Goal: Transaction & Acquisition: Purchase product/service

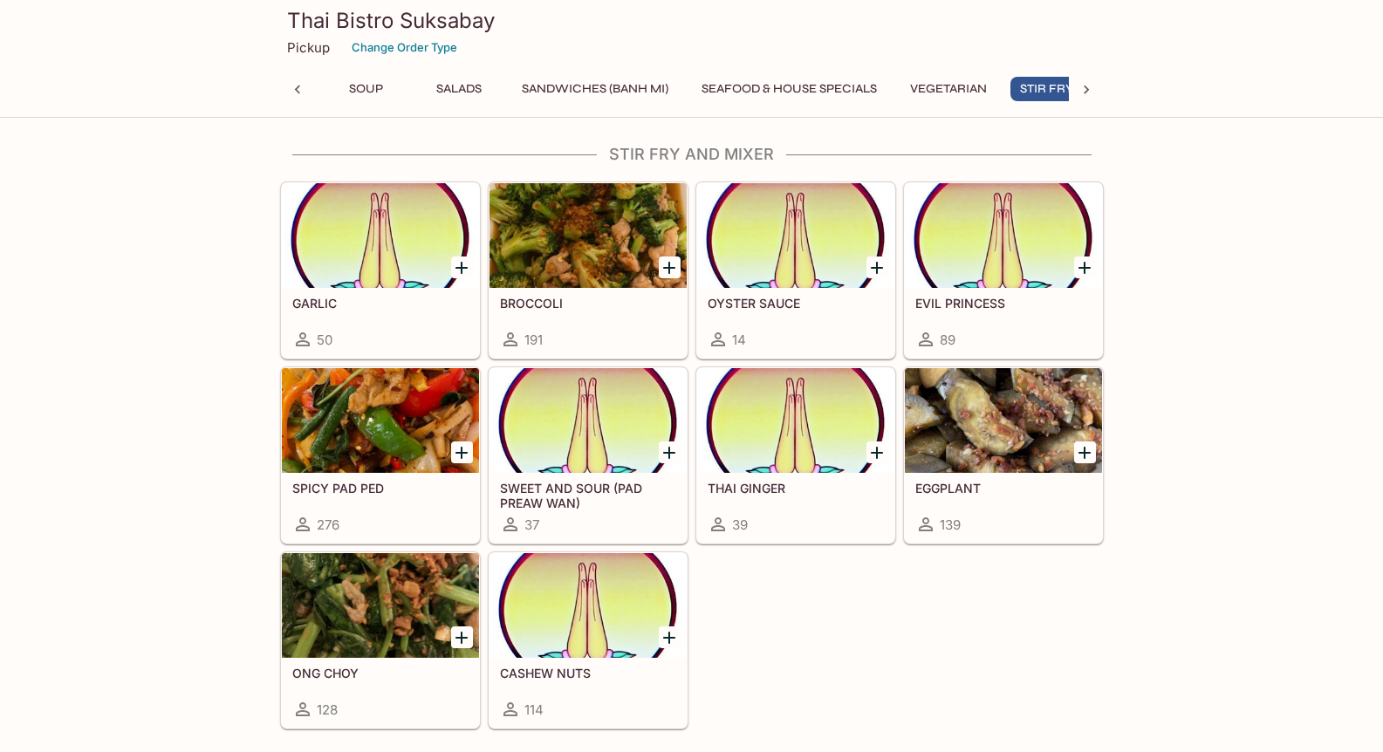
scroll to position [0, 338]
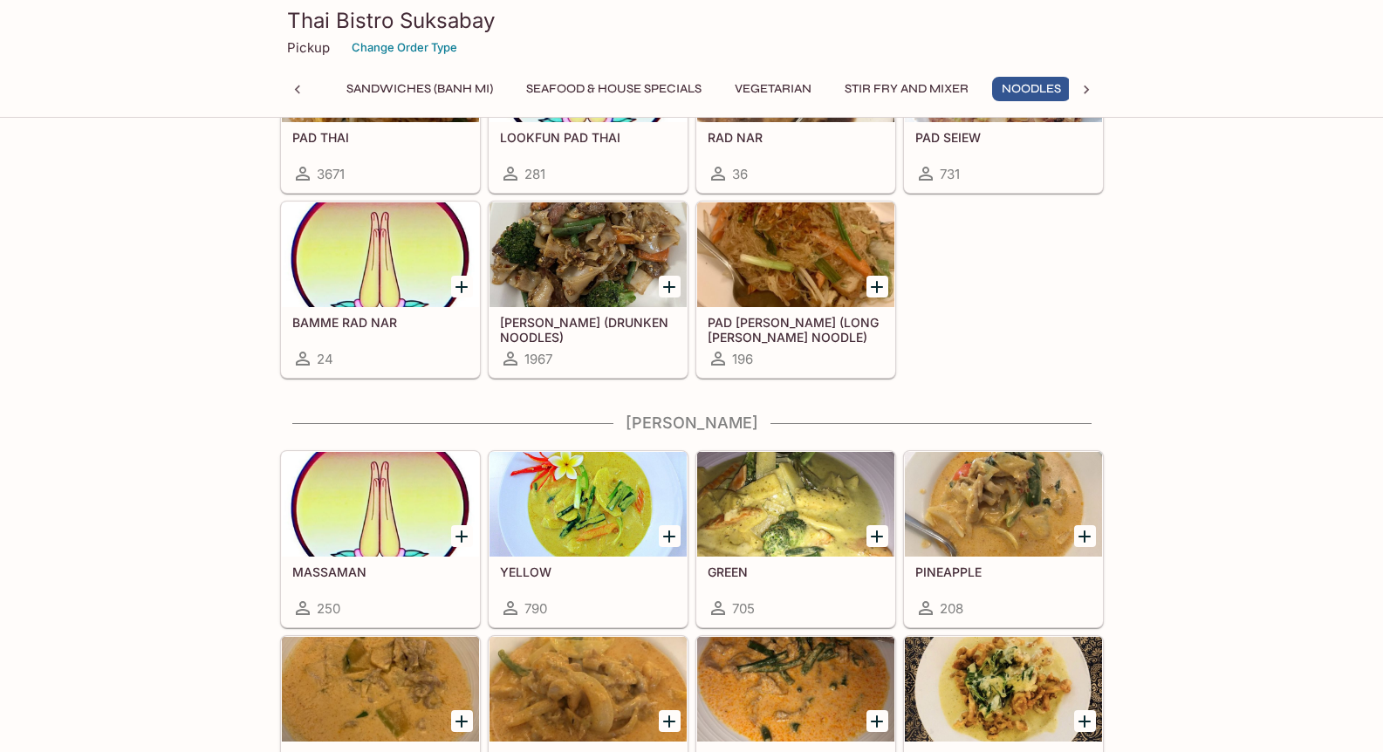
scroll to position [0, 431]
click at [578, 287] on div at bounding box center [587, 254] width 197 height 105
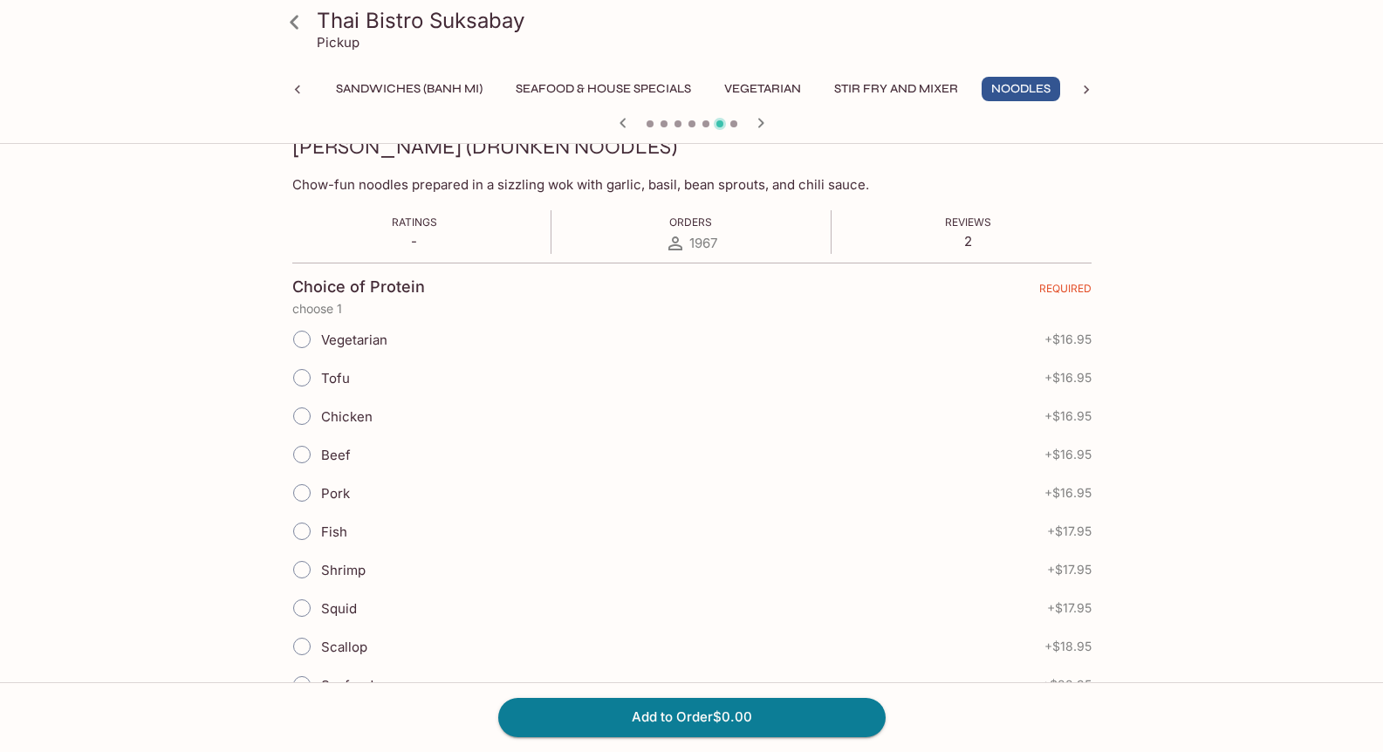
scroll to position [262, 0]
click at [292, 447] on input "Beef" at bounding box center [302, 453] width 37 height 37
radio input "true"
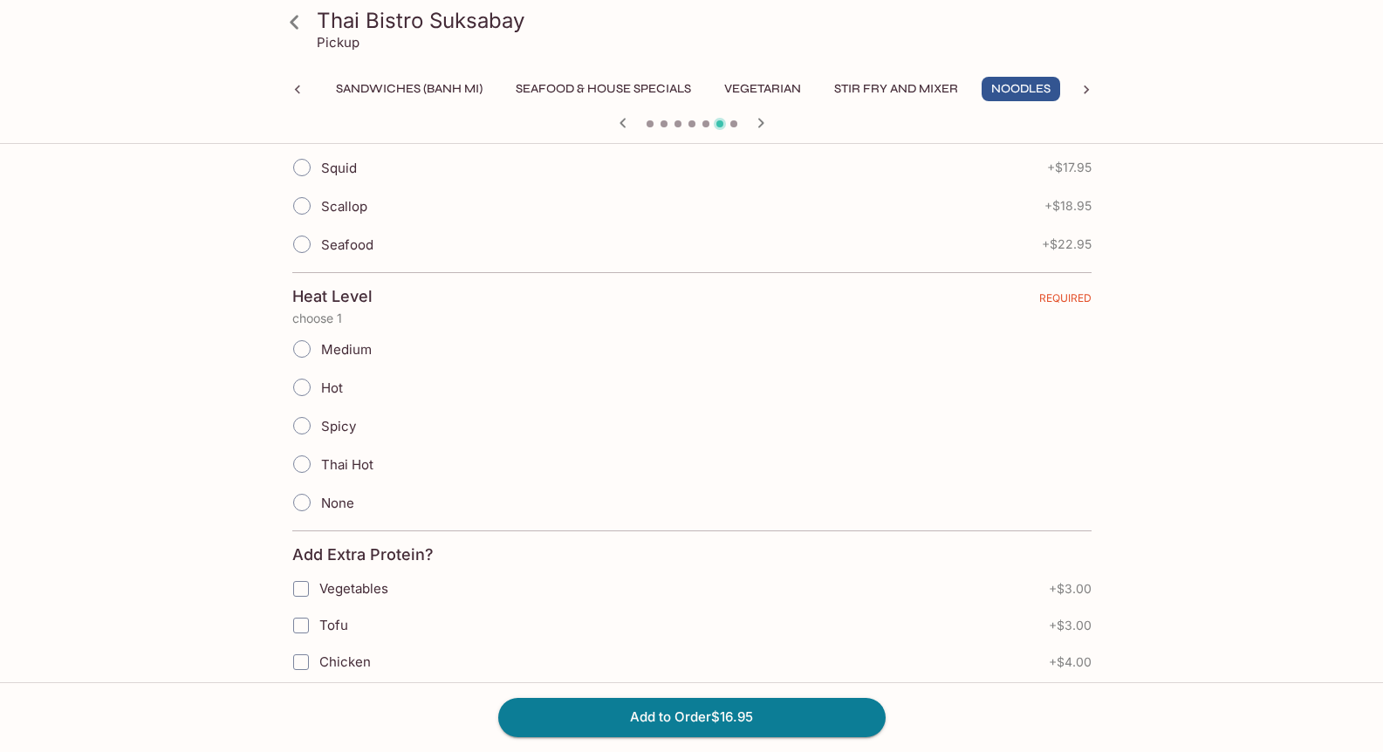
scroll to position [785, 0]
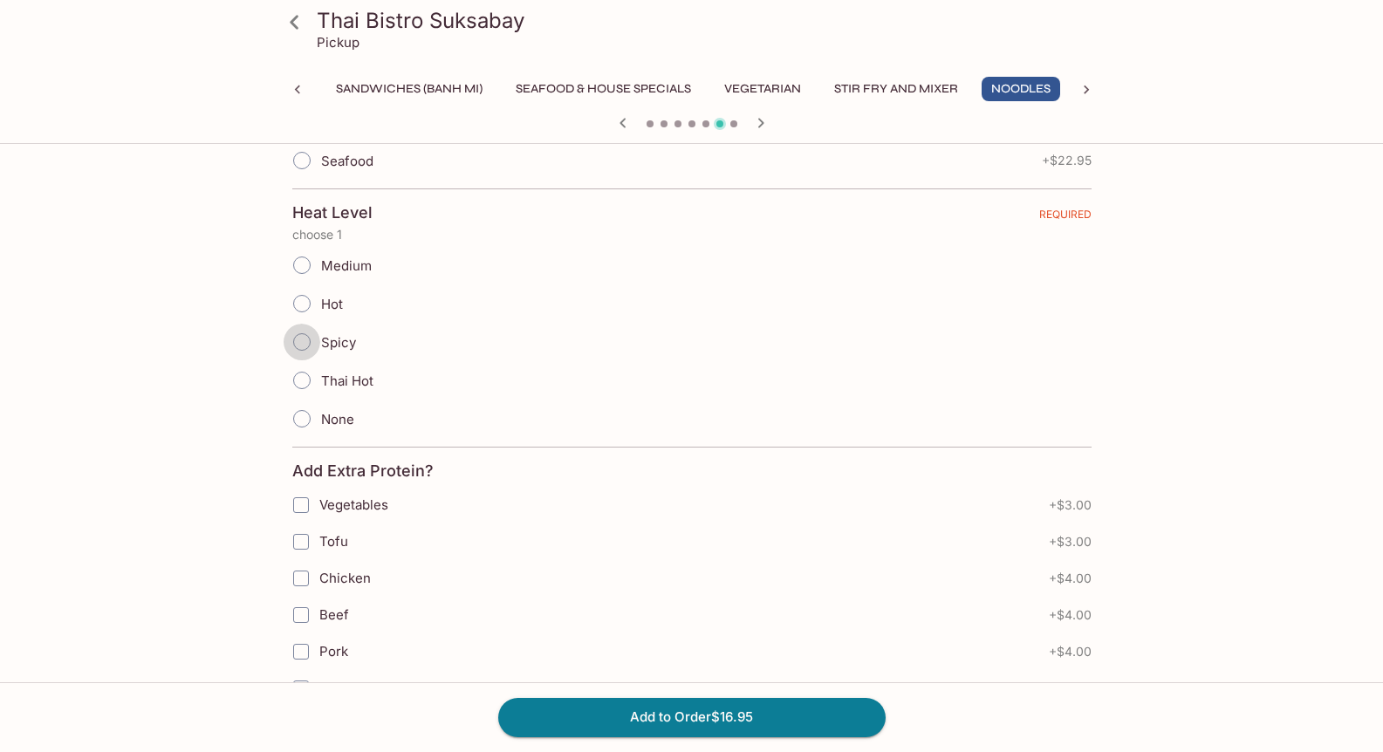
click at [291, 341] on input "Spicy" at bounding box center [302, 342] width 37 height 37
radio input "true"
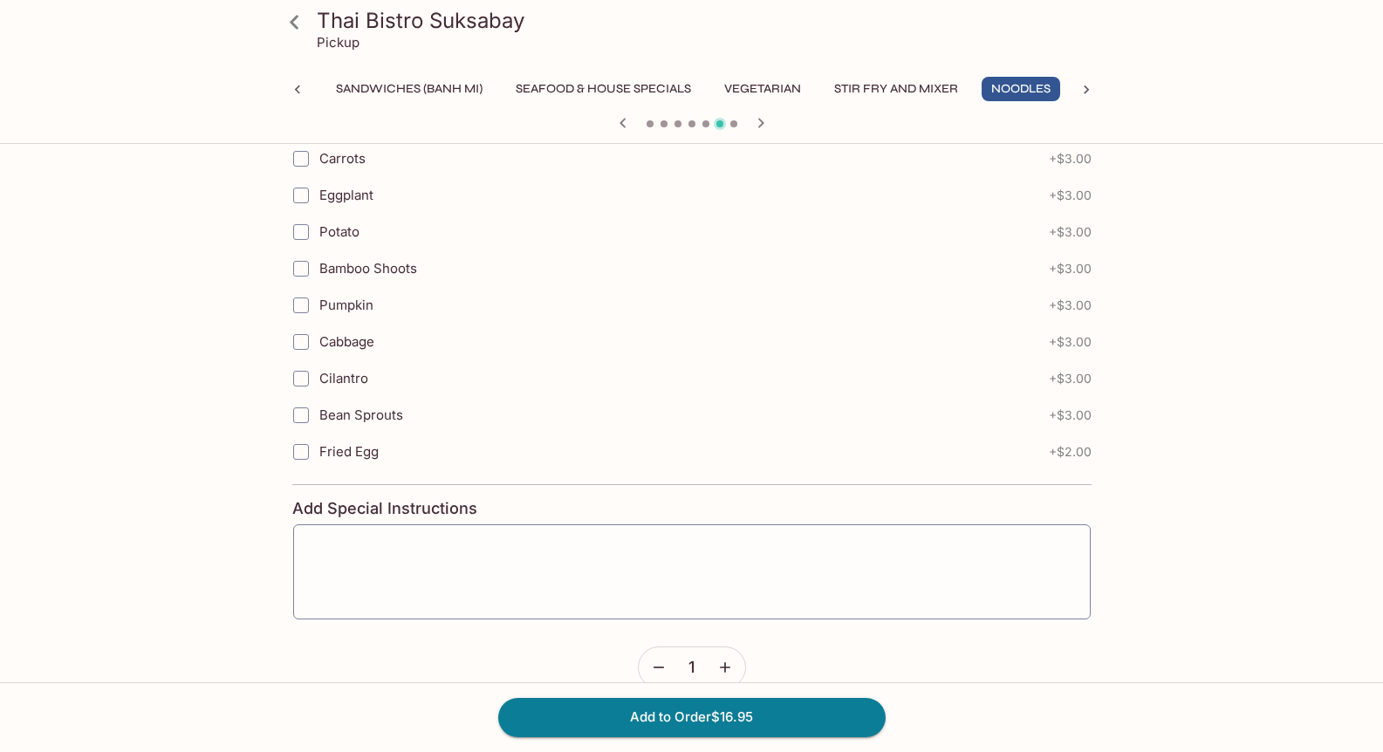
scroll to position [1889, 0]
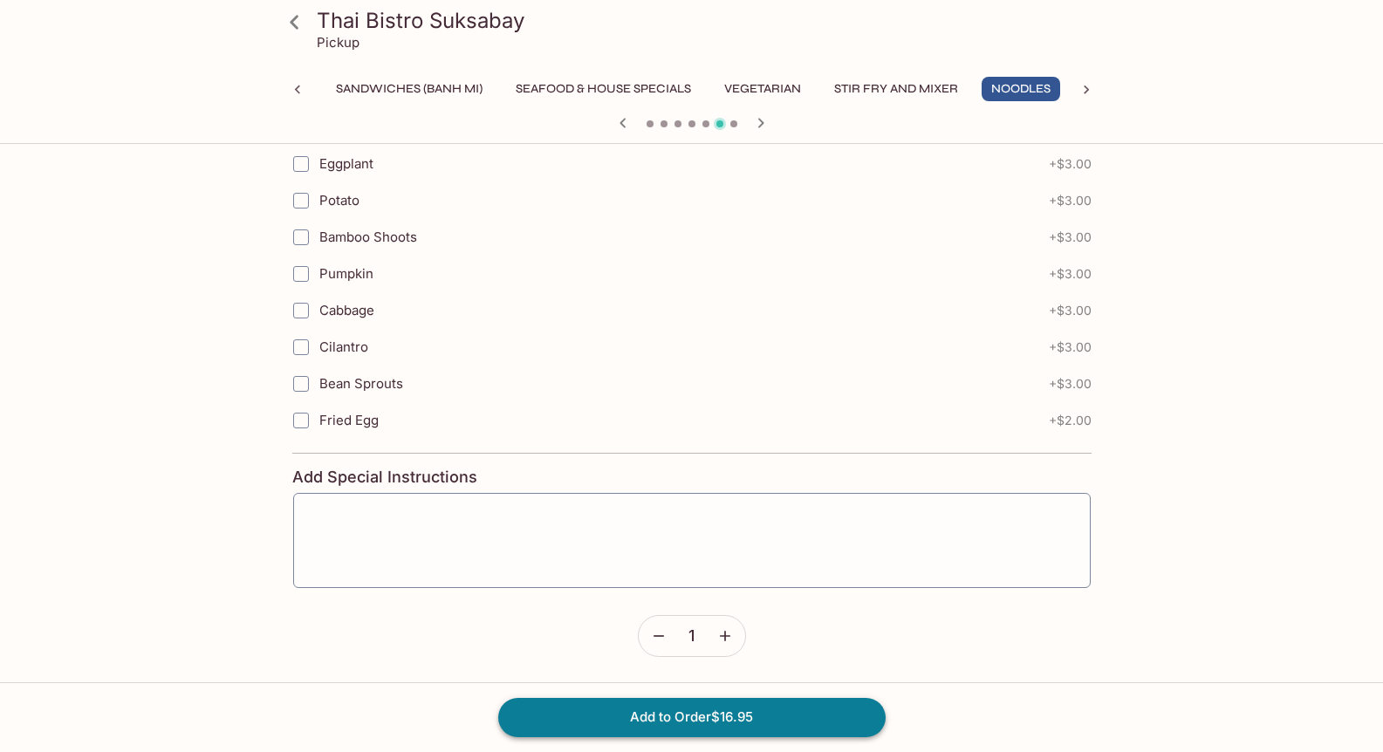
click at [764, 723] on button "Add to Order $16.95" at bounding box center [691, 717] width 387 height 38
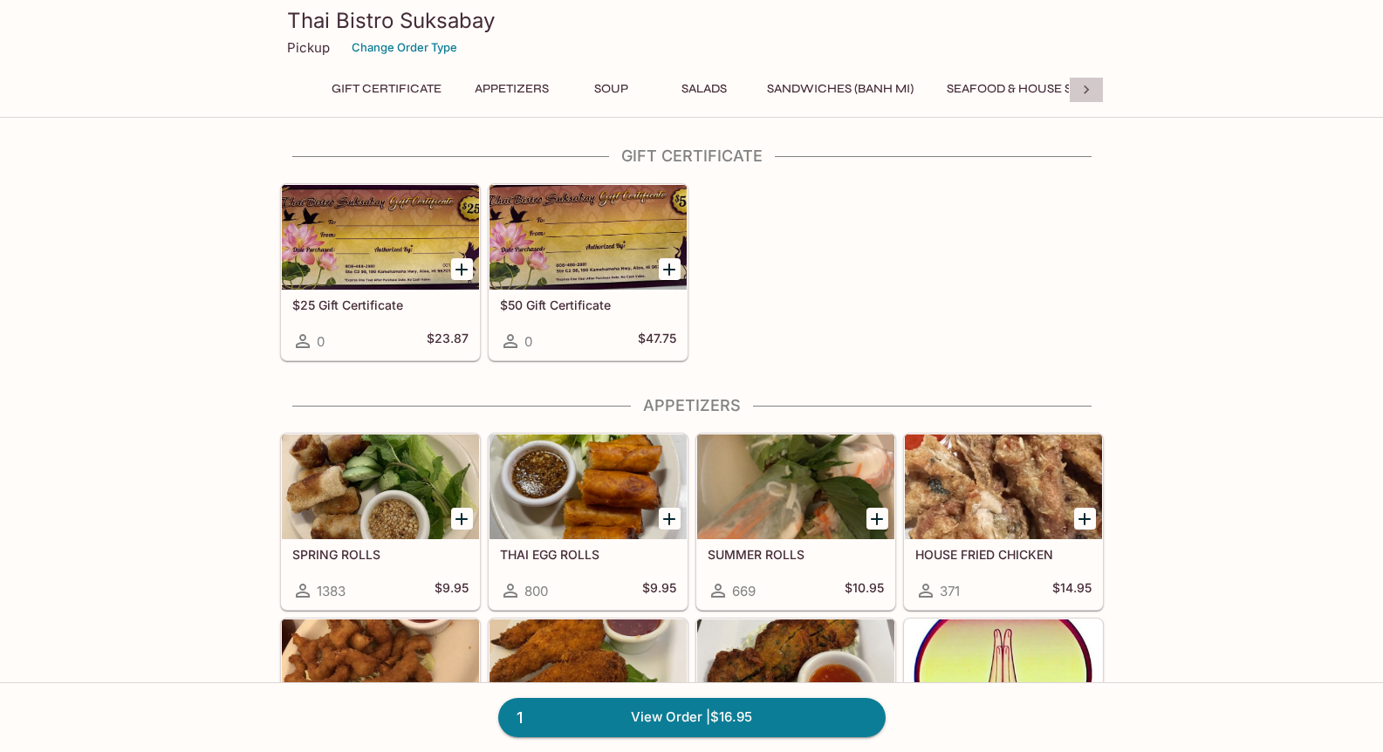
click at [1089, 87] on icon at bounding box center [1085, 89] width 17 height 17
click at [818, 86] on button "[PERSON_NAME]" at bounding box center [831, 89] width 125 height 24
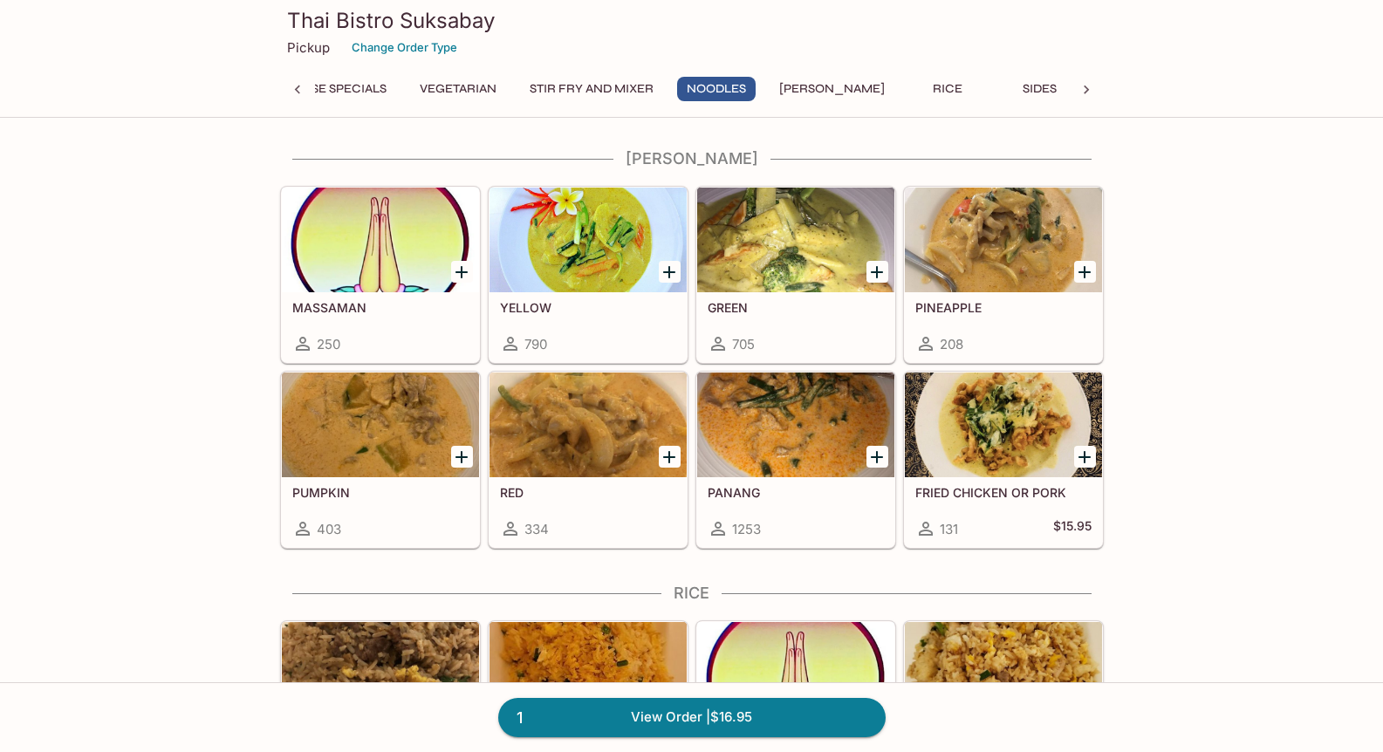
scroll to position [4278, 0]
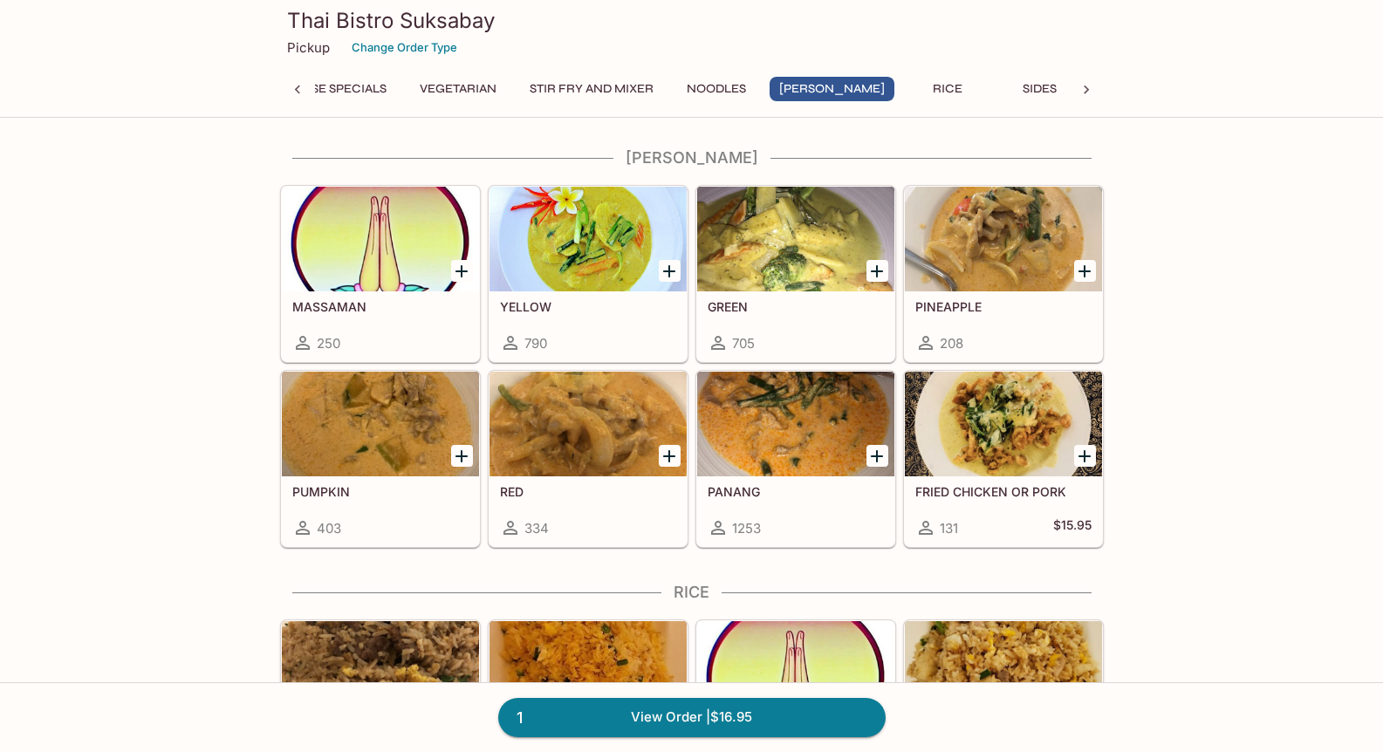
click at [872, 269] on icon "Add GREEN" at bounding box center [876, 271] width 21 height 21
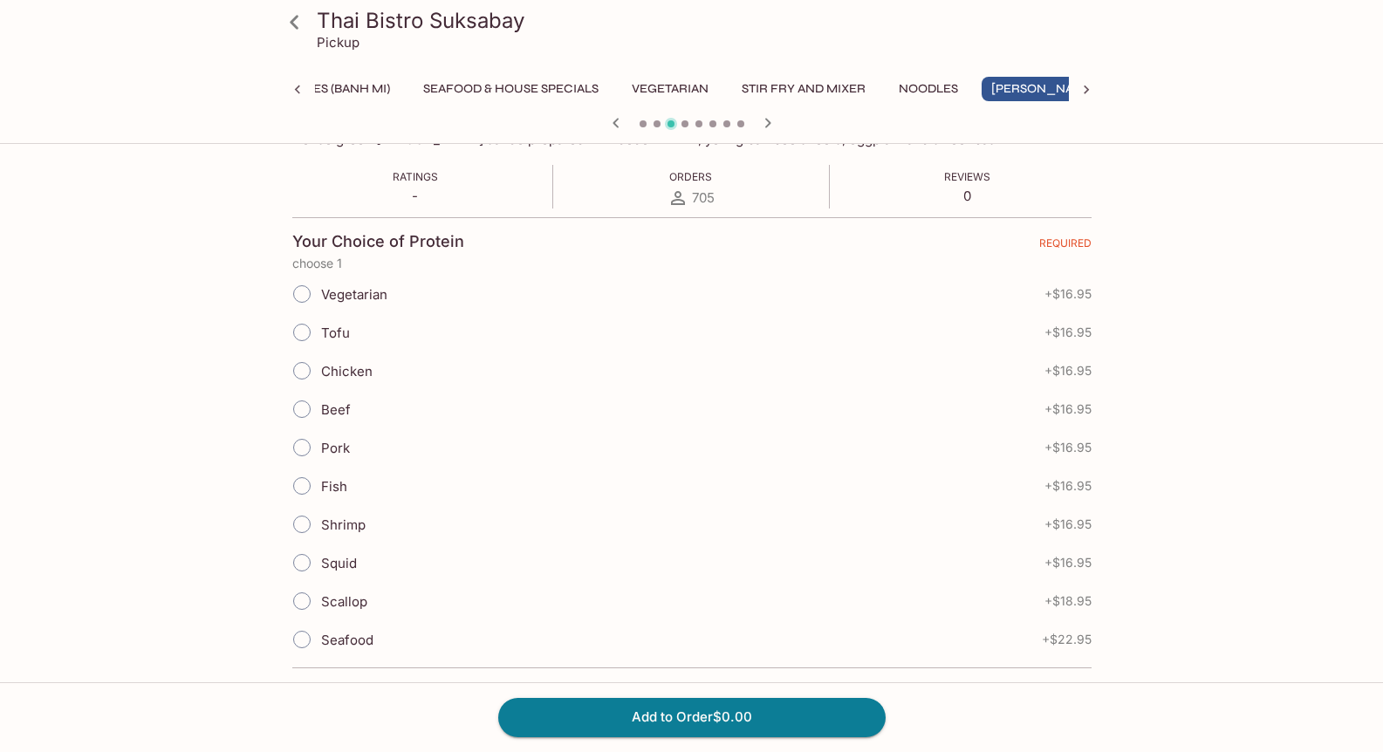
scroll to position [349, 0]
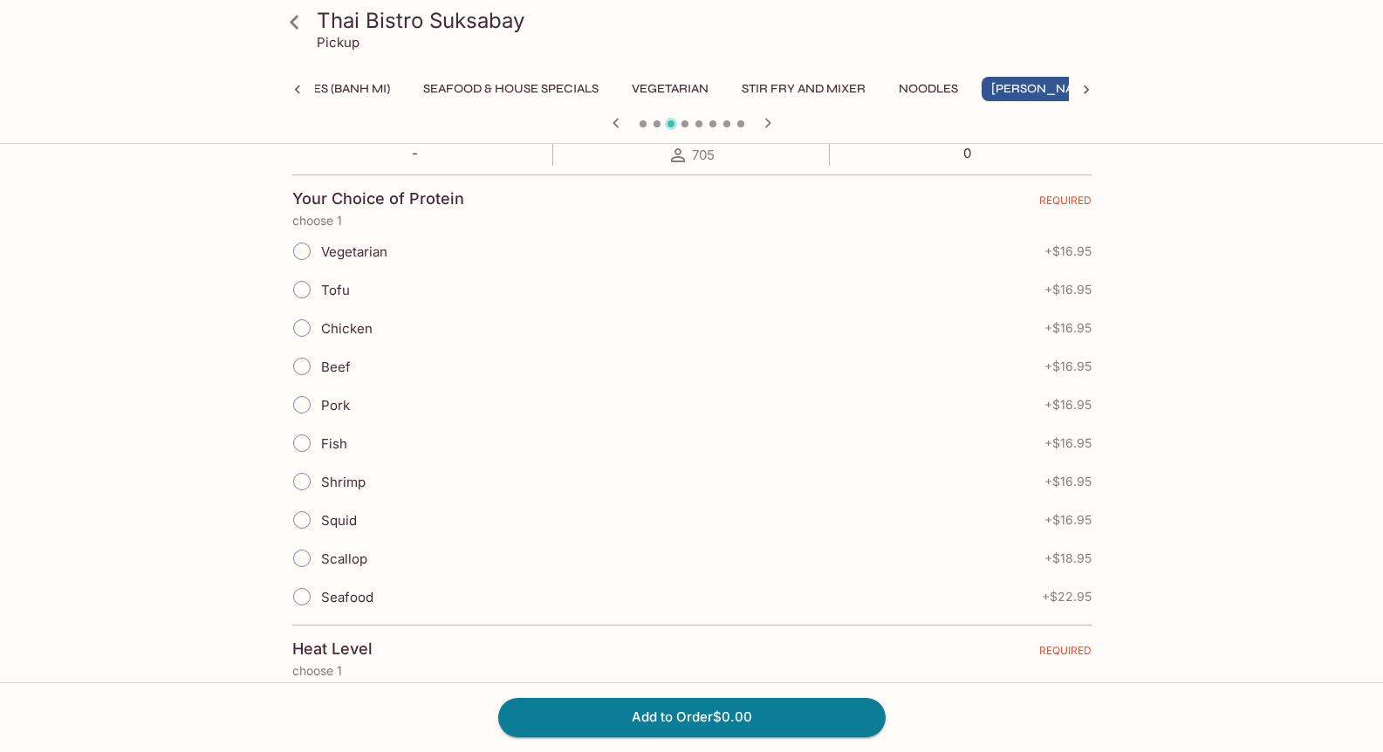
click at [303, 256] on input "Vegetarian" at bounding box center [302, 251] width 37 height 37
radio input "true"
click at [303, 296] on input "Tofu" at bounding box center [302, 289] width 37 height 37
radio input "true"
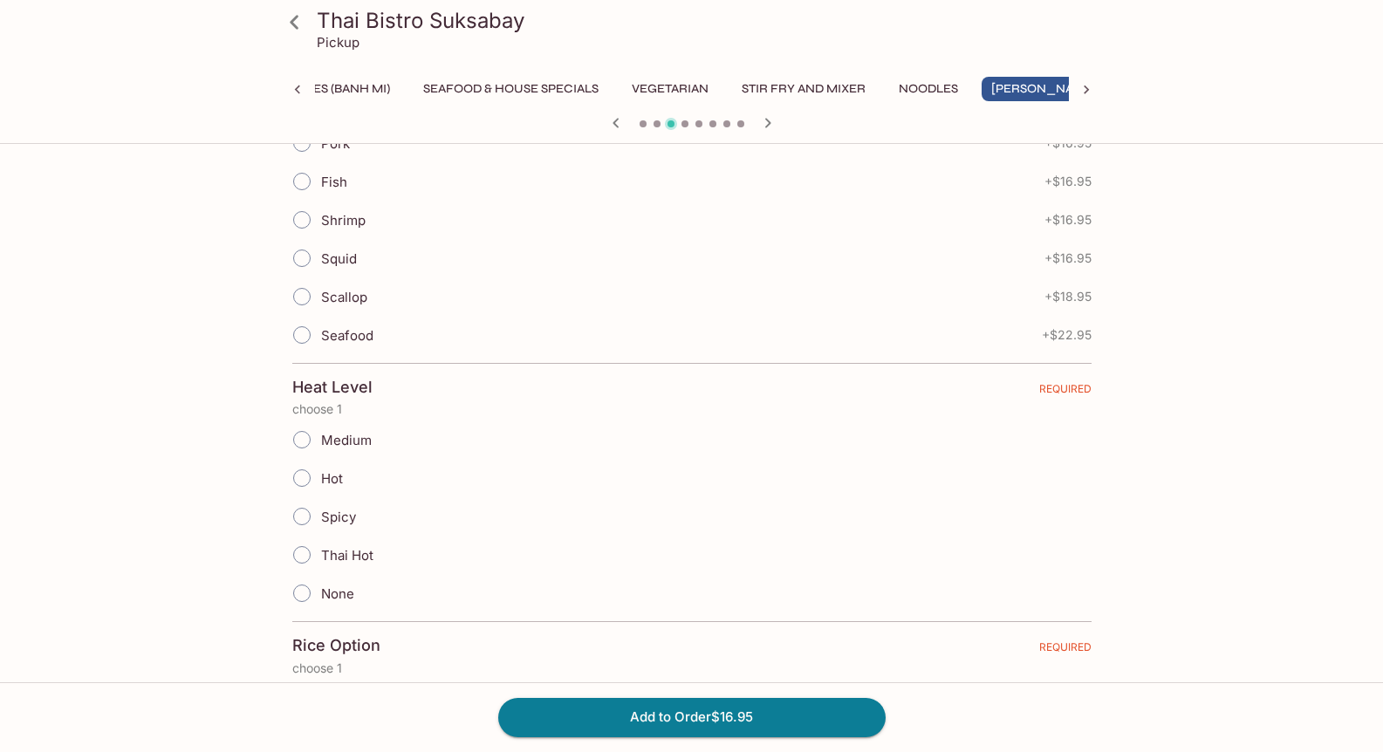
scroll to position [698, 0]
